Goal: Information Seeking & Learning: Learn about a topic

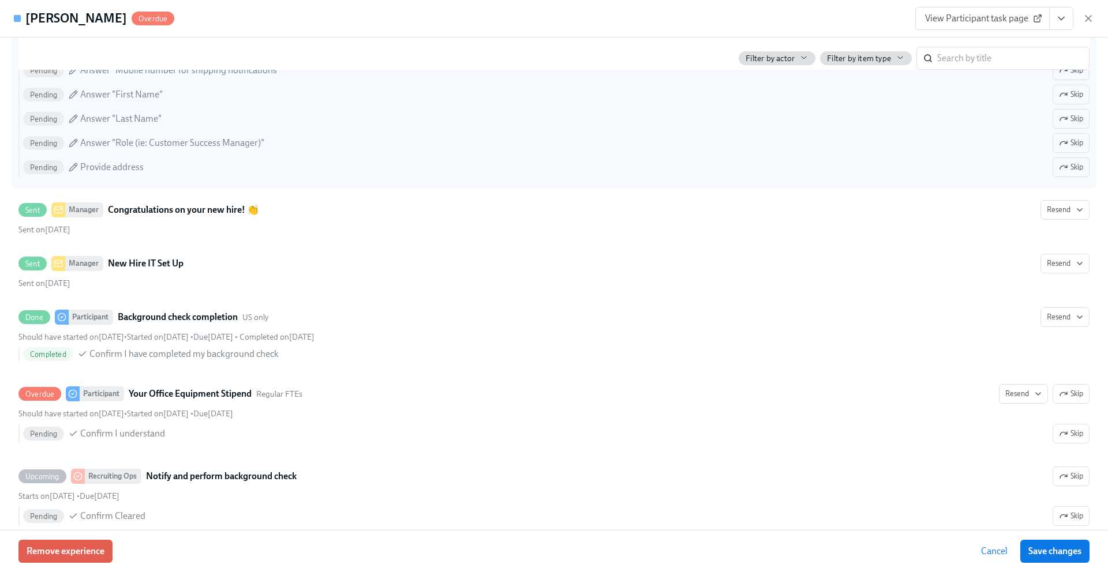
scroll to position [332, 0]
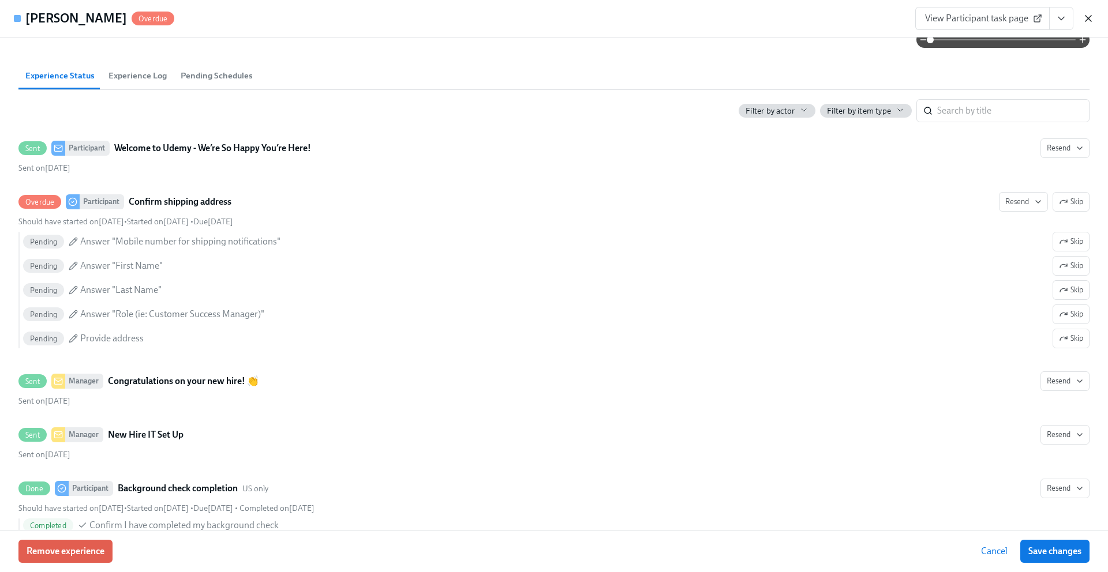
click at [1090, 21] on icon "button" at bounding box center [1089, 19] width 12 height 12
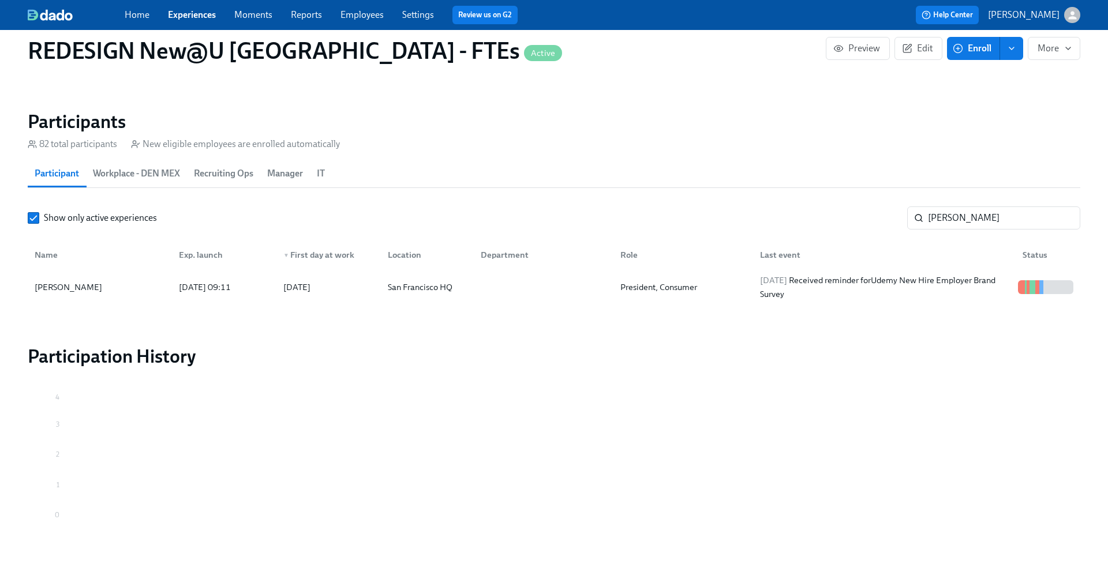
click at [137, 15] on link "Home" at bounding box center [137, 14] width 25 height 11
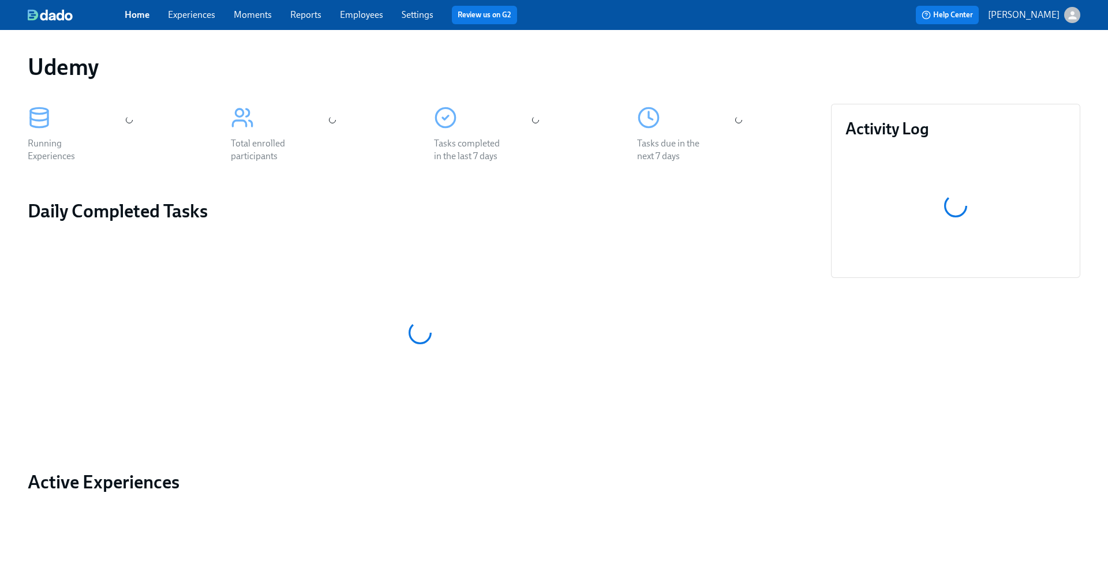
click at [196, 18] on link "Experiences" at bounding box center [191, 14] width 47 height 11
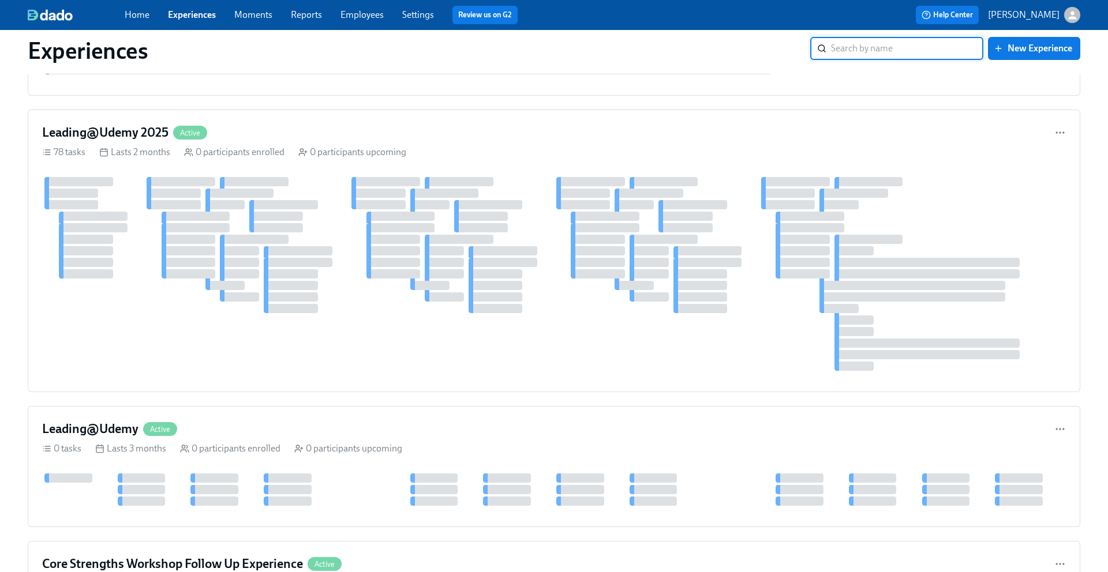
scroll to position [3993, 0]
click at [130, 135] on h4 "Leading@Udemy 2025" at bounding box center [105, 134] width 126 height 17
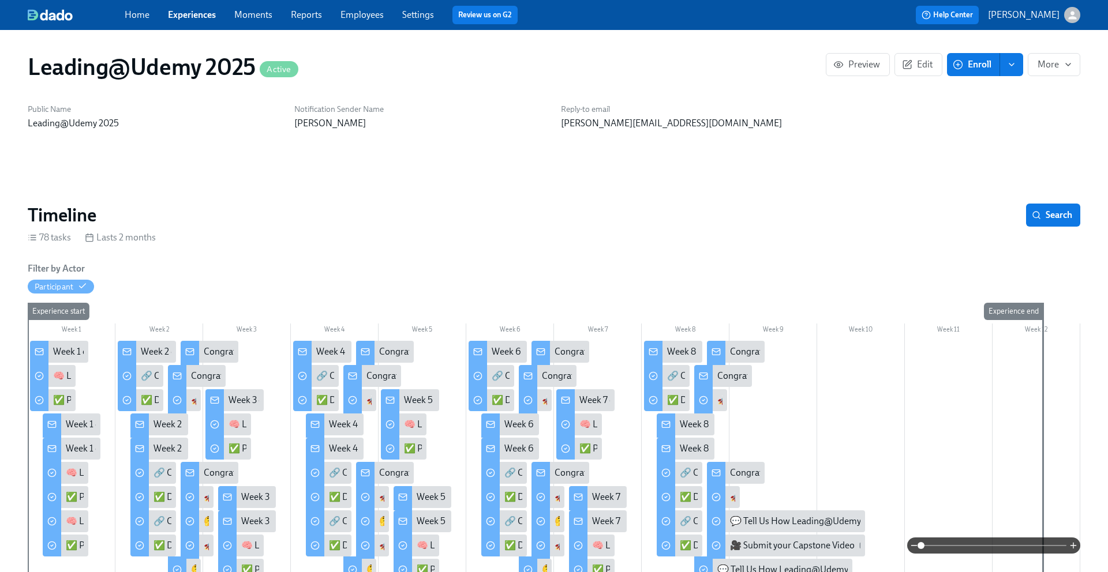
click at [40, 350] on icon at bounding box center [39, 351] width 9 height 9
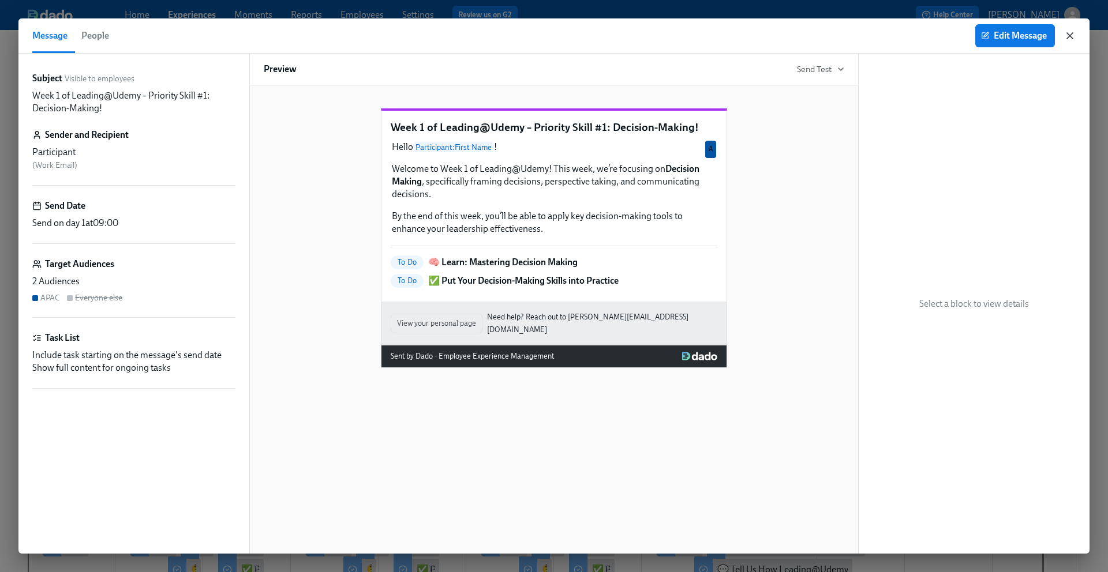
click at [1069, 39] on icon "button" at bounding box center [1070, 36] width 12 height 12
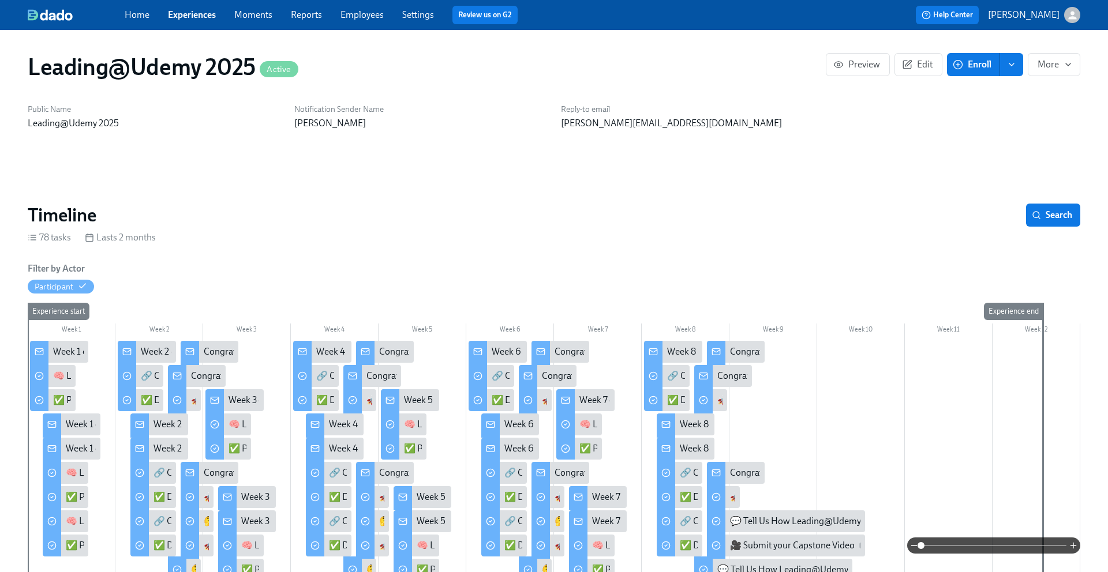
click at [69, 423] on div "Week 1 of Leading@Udemy – Priority Skill #1: Decision-Making!" at bounding box center [190, 424] width 249 height 13
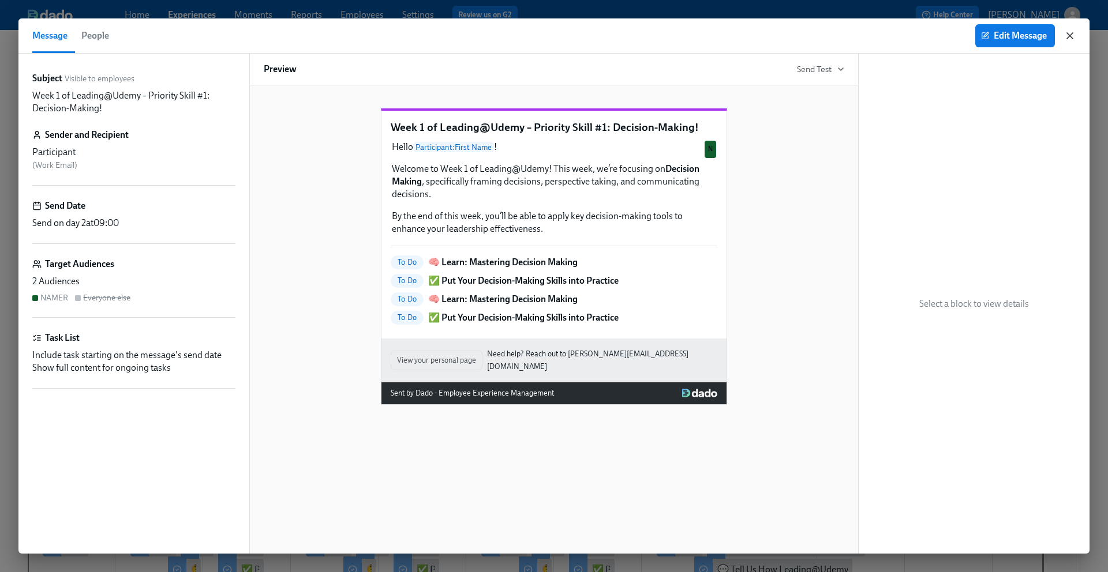
click at [1073, 37] on icon "button" at bounding box center [1070, 36] width 12 height 12
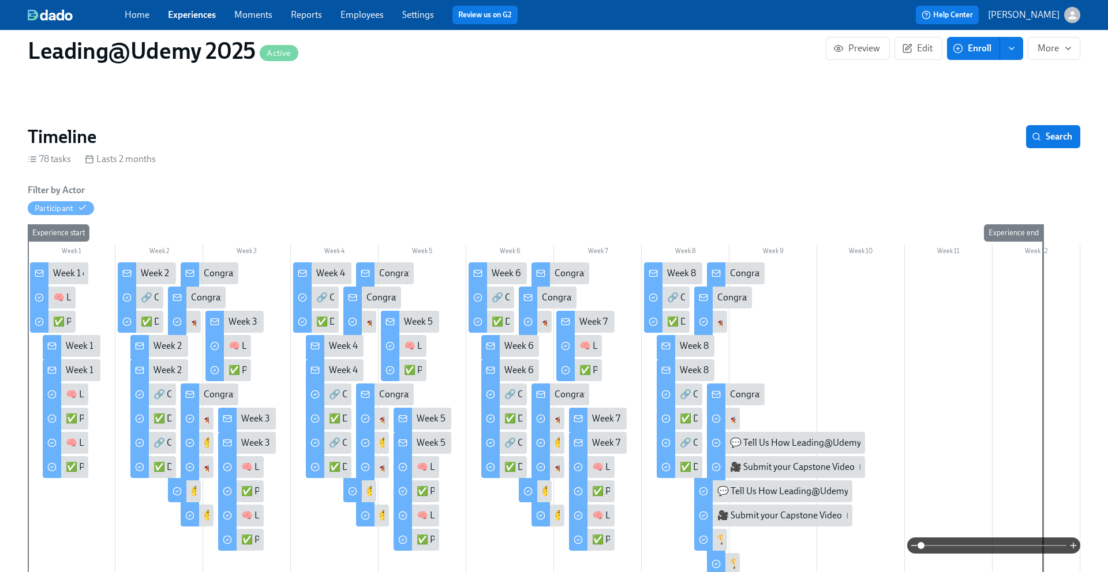
scroll to position [78, 0]
click at [305, 275] on icon at bounding box center [302, 273] width 9 height 9
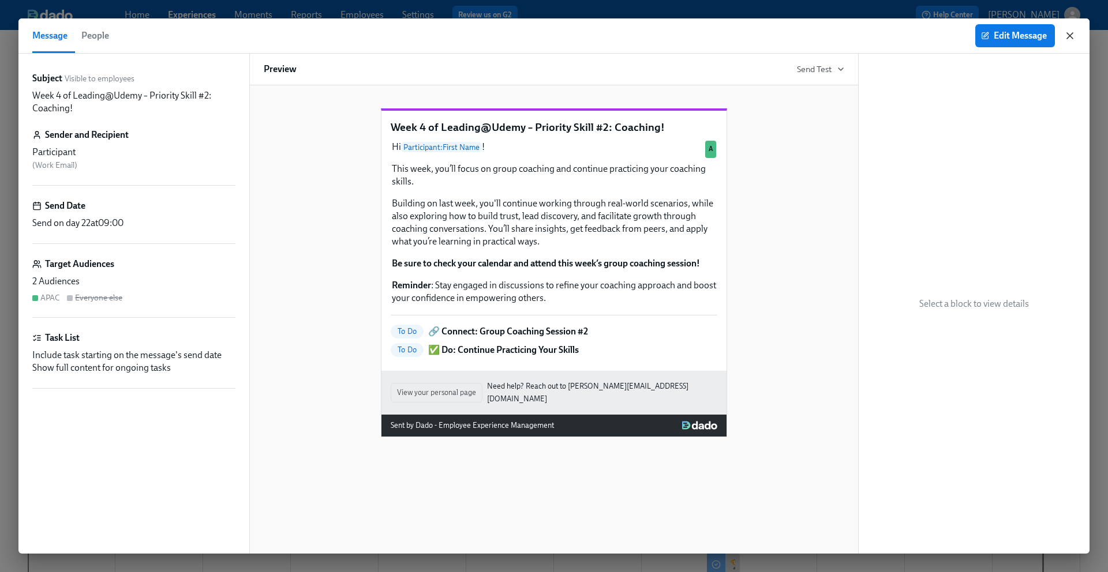
click at [1074, 36] on icon "button" at bounding box center [1070, 36] width 12 height 12
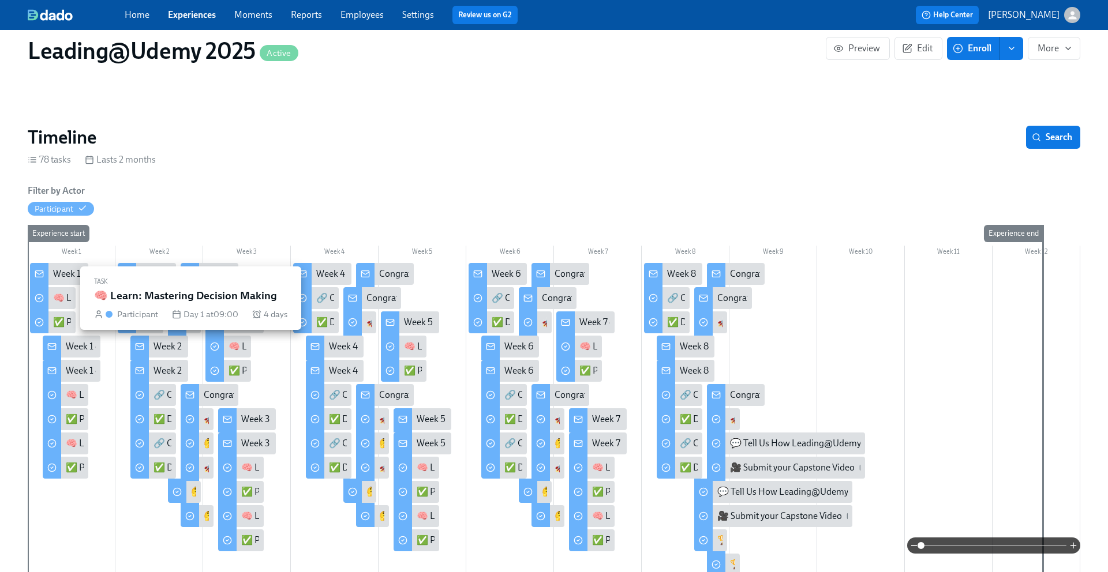
click at [54, 298] on div "🧠 Learn: Mastering Decision Making" at bounding box center [127, 298] width 148 height 13
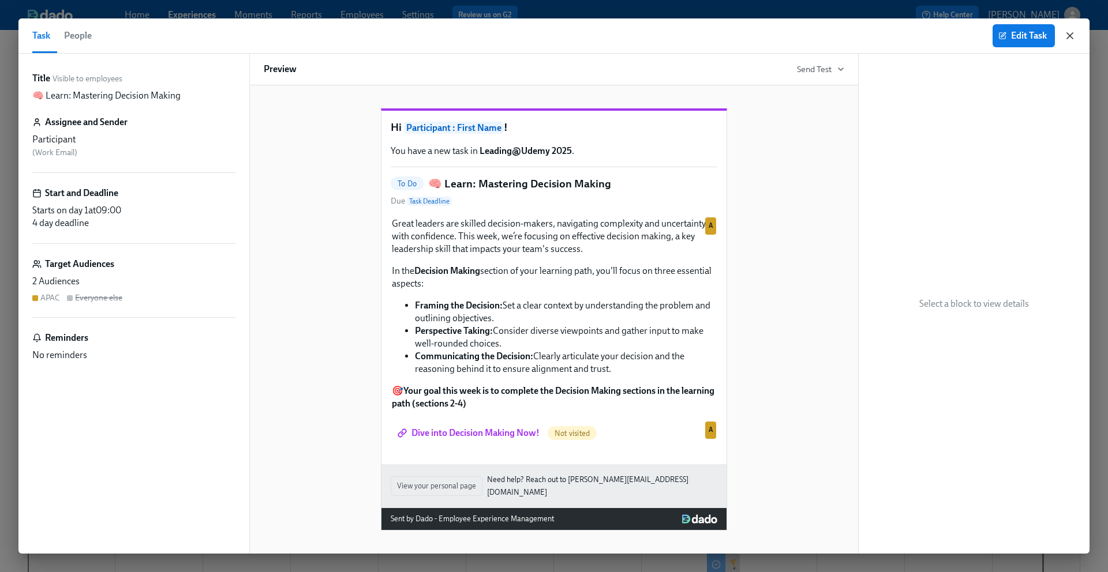
click at [1071, 36] on icon "button" at bounding box center [1070, 36] width 6 height 6
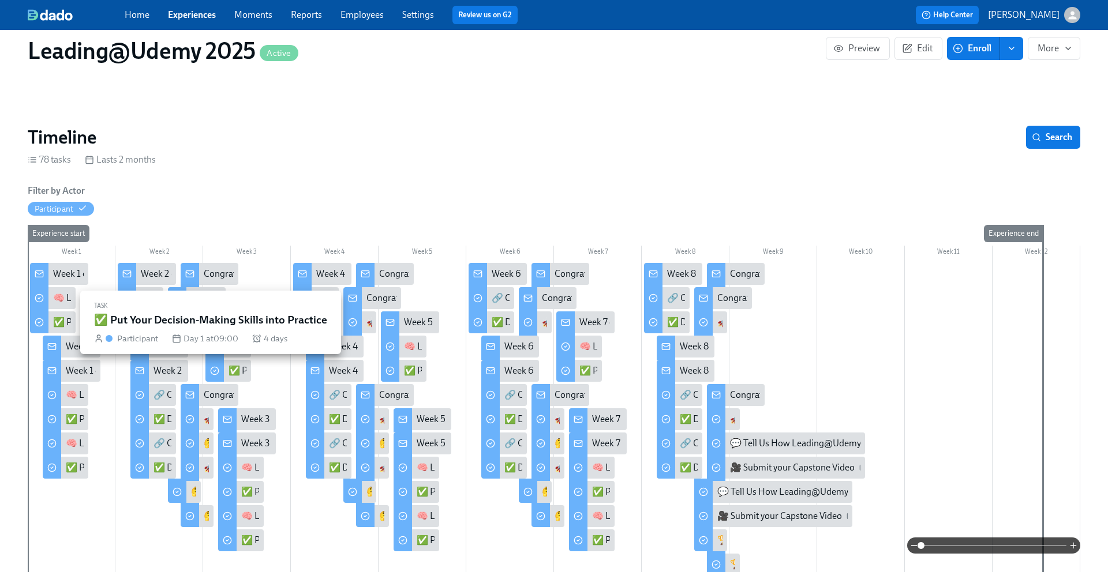
click at [70, 322] on div "✅ Put Your Decision-Making Skills into Practice" at bounding box center [147, 322] width 189 height 13
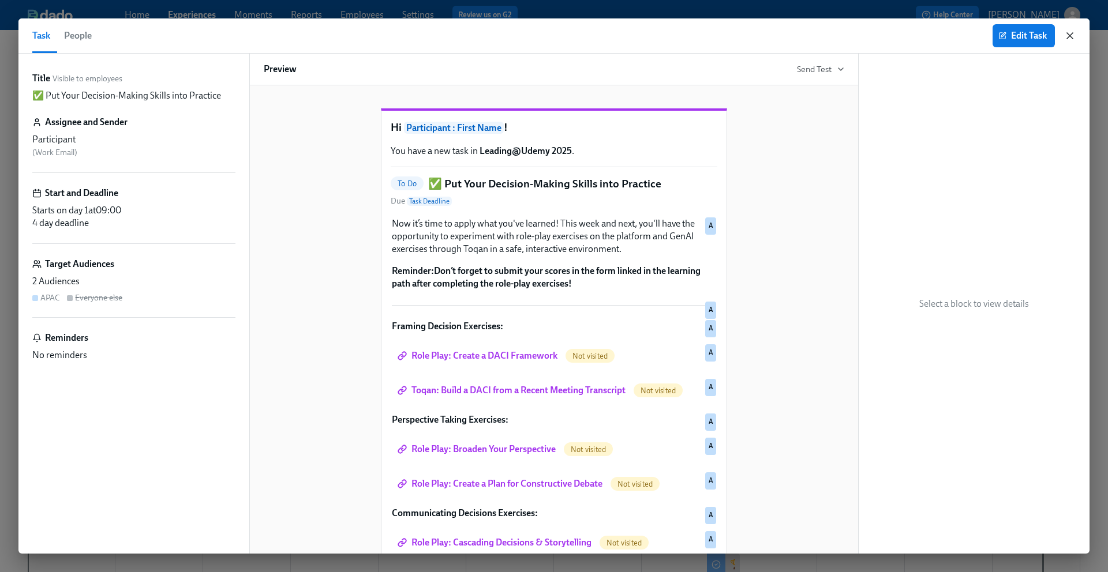
click at [1066, 39] on icon "button" at bounding box center [1070, 36] width 12 height 12
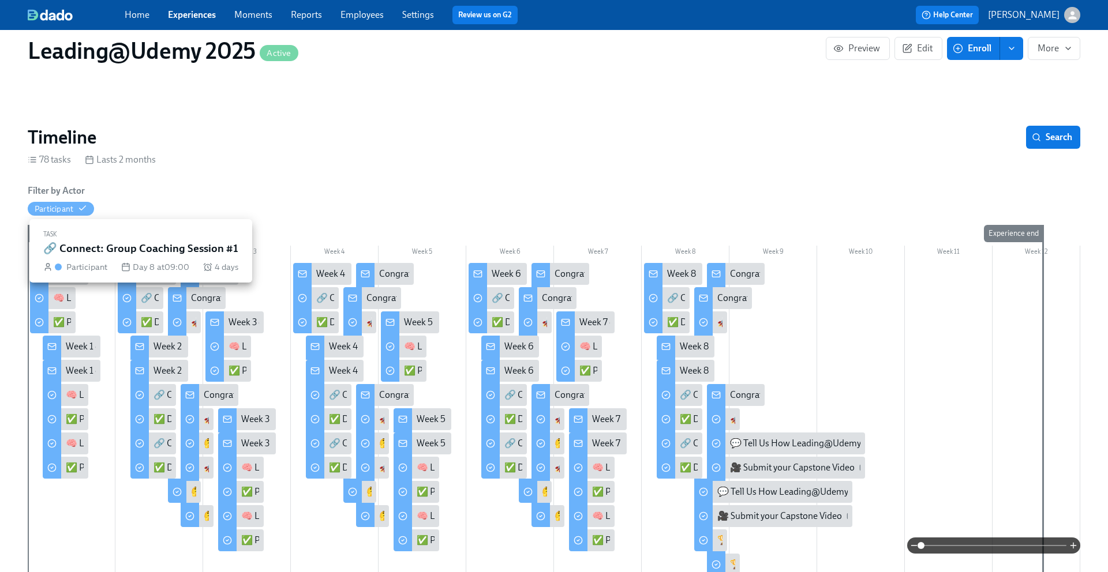
click at [141, 292] on div "🔗 Connect: Group Coaching Session #1" at bounding box center [220, 298] width 158 height 13
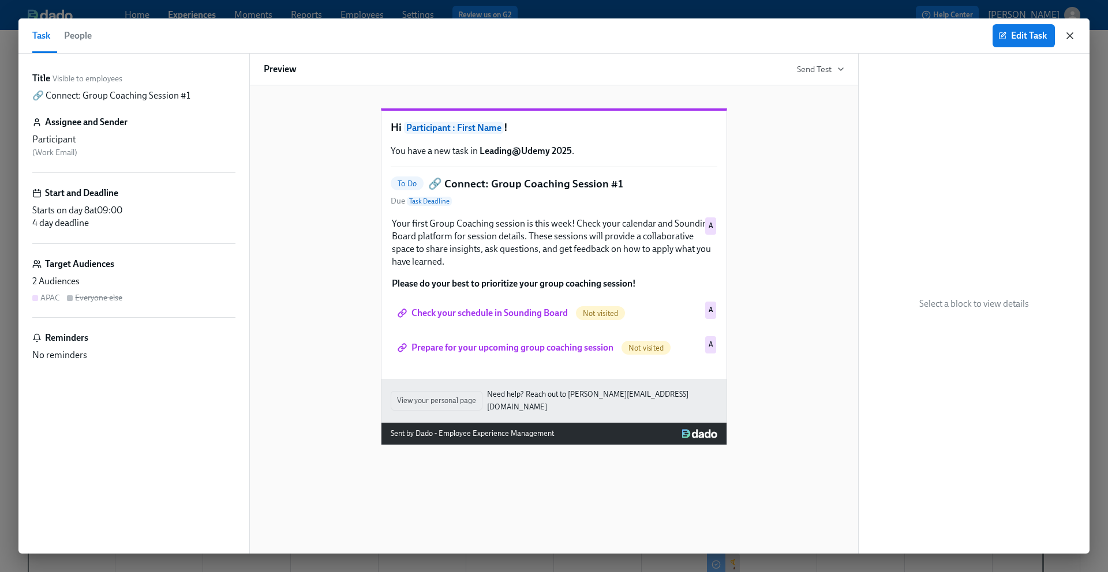
click at [1066, 38] on icon "button" at bounding box center [1070, 36] width 12 height 12
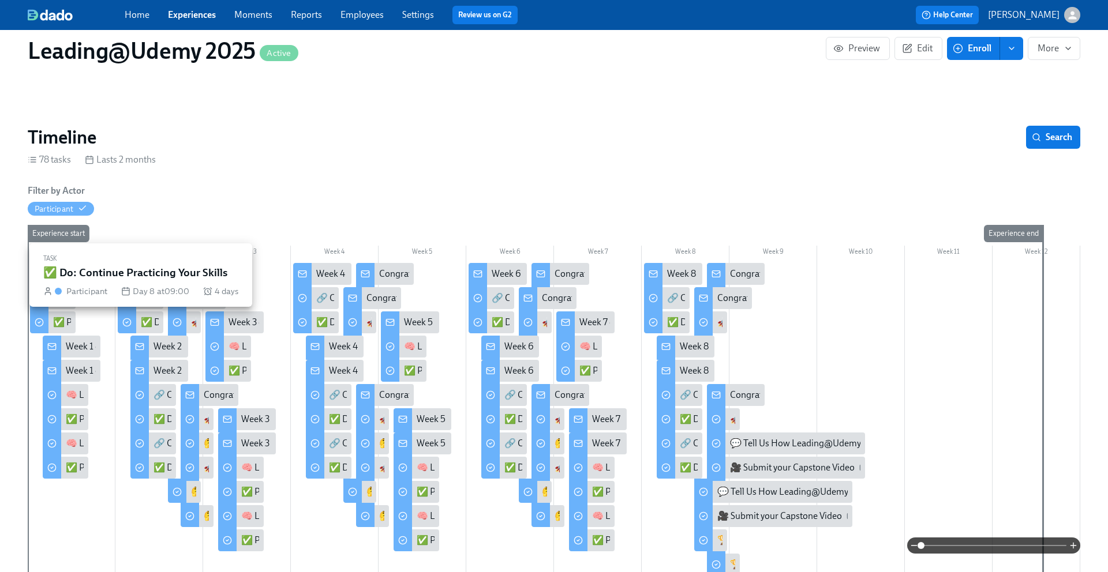
click at [154, 325] on div "✅ Do: Continue Practicing Your Skills" at bounding box center [215, 322] width 149 height 13
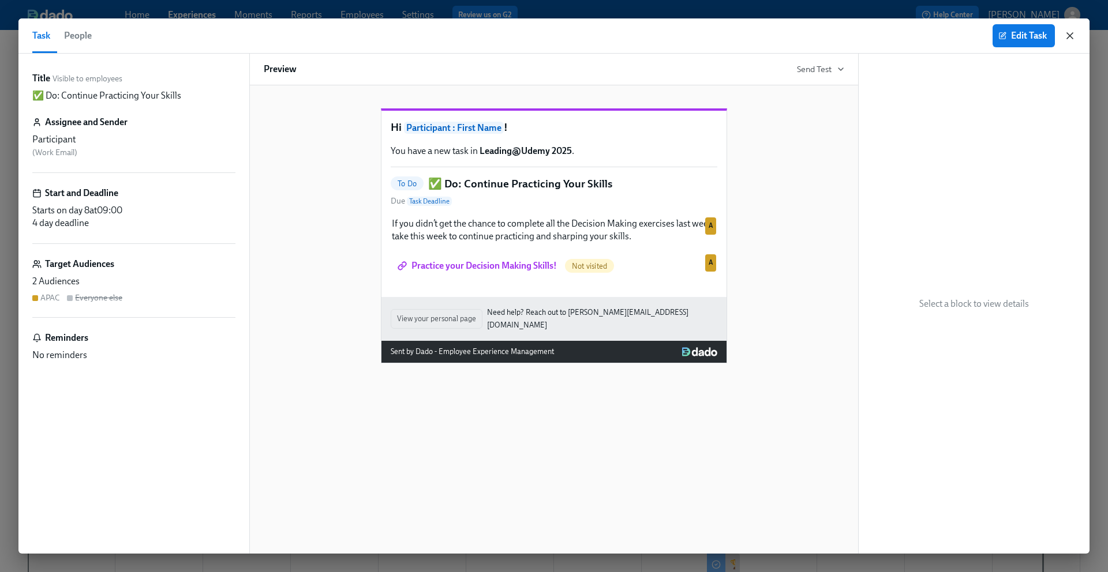
click at [1070, 38] on icon "button" at bounding box center [1070, 36] width 12 height 12
